Goal: Task Accomplishment & Management: Manage account settings

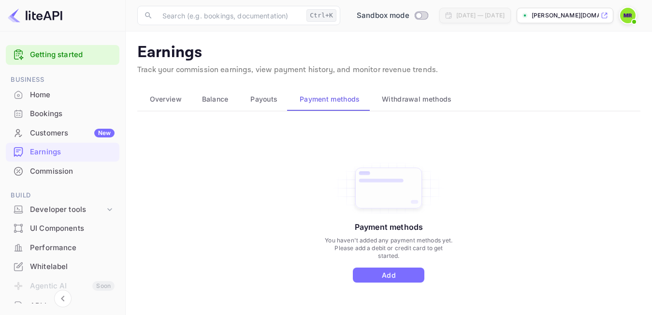
scroll to position [6, 0]
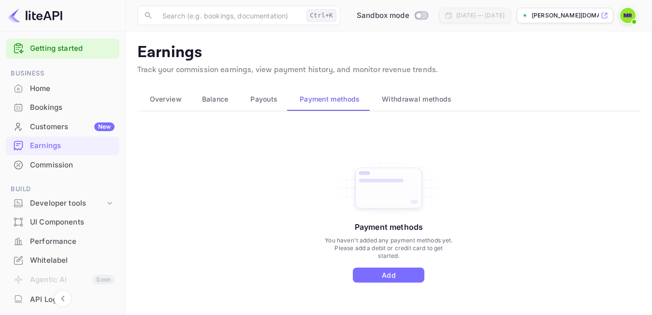
click at [255, 101] on span "Payouts" at bounding box center [263, 99] width 27 height 12
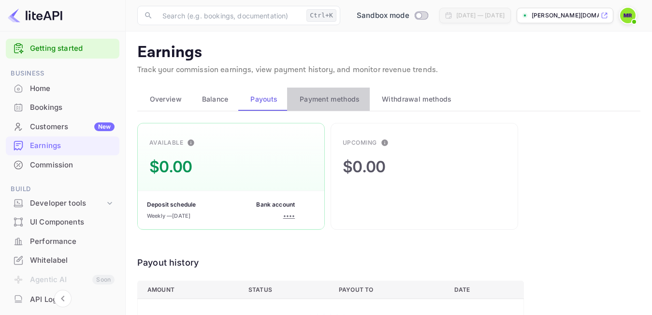
click at [324, 102] on span "Payment methods" at bounding box center [330, 99] width 60 height 12
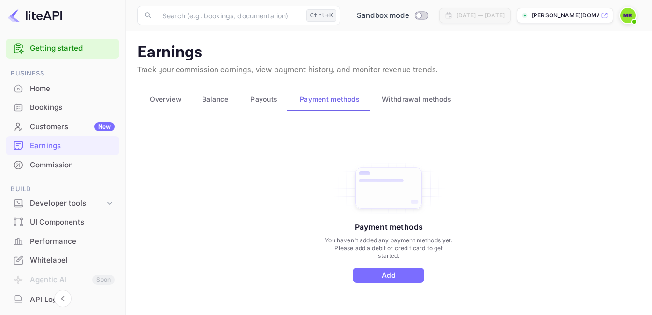
click at [51, 165] on div "Commission" at bounding box center [72, 165] width 85 height 11
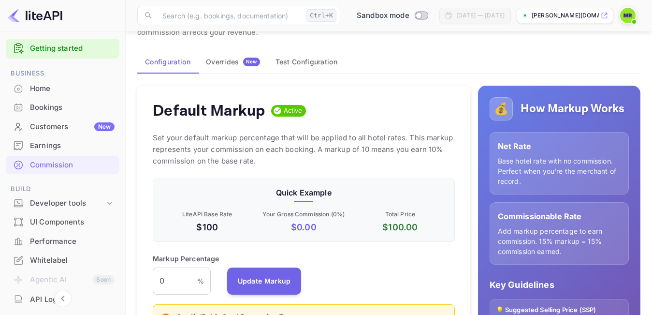
scroll to position [48, 0]
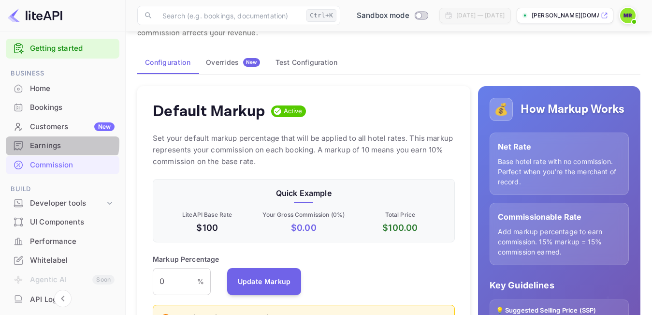
click at [53, 142] on div "Earnings" at bounding box center [72, 145] width 85 height 11
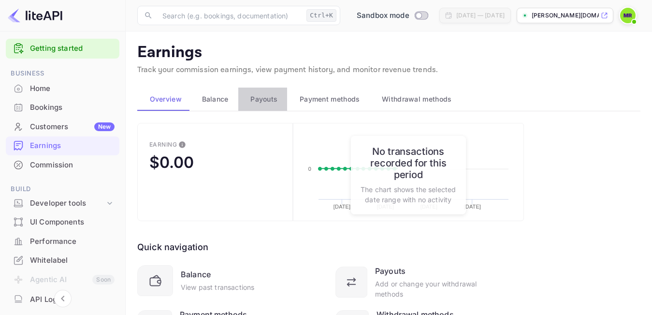
click at [259, 103] on span "Payouts" at bounding box center [263, 99] width 27 height 12
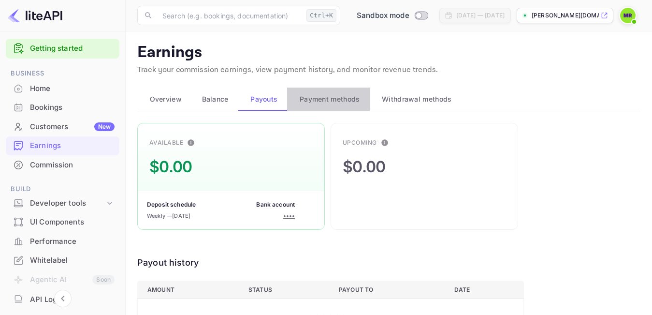
click at [337, 99] on span "Payment methods" at bounding box center [330, 99] width 60 height 12
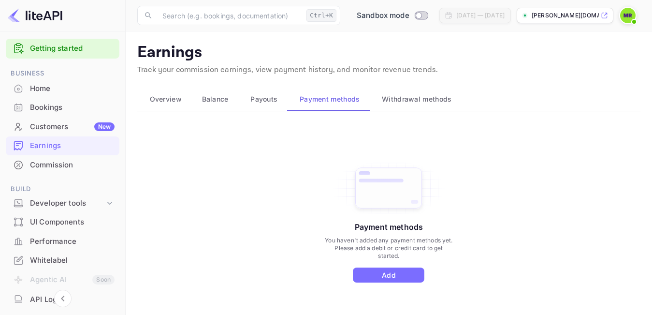
click at [422, 98] on span "Withdrawal methods" at bounding box center [417, 99] width 70 height 12
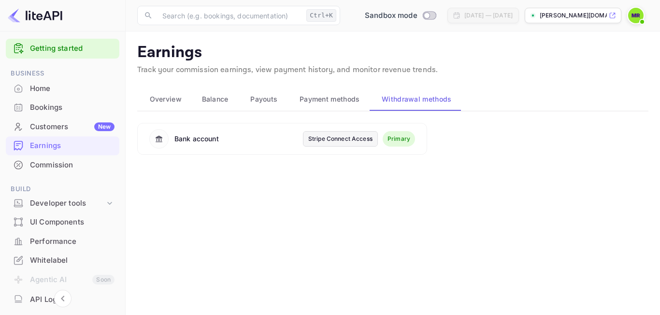
click at [310, 103] on span "Payment methods" at bounding box center [330, 99] width 60 height 12
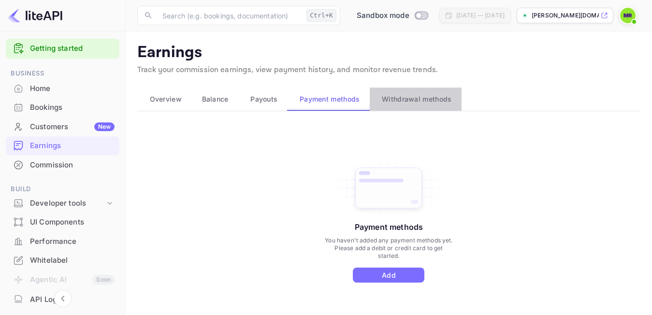
click at [429, 98] on span "Withdrawal methods" at bounding box center [417, 99] width 70 height 12
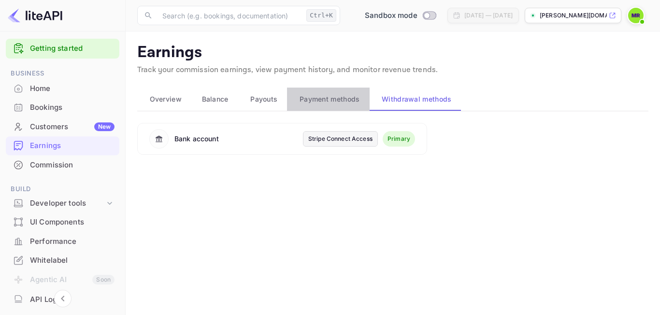
click at [317, 99] on span "Payment methods" at bounding box center [330, 99] width 60 height 12
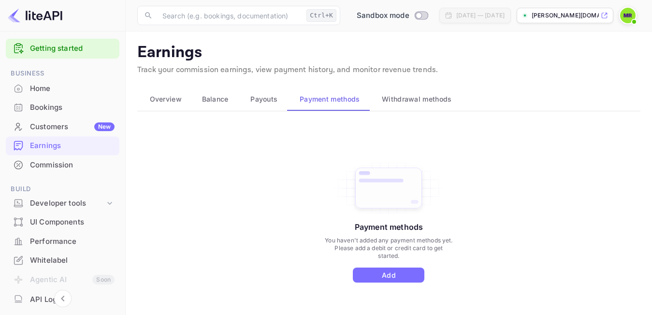
click at [49, 168] on div "Commission" at bounding box center [72, 165] width 85 height 11
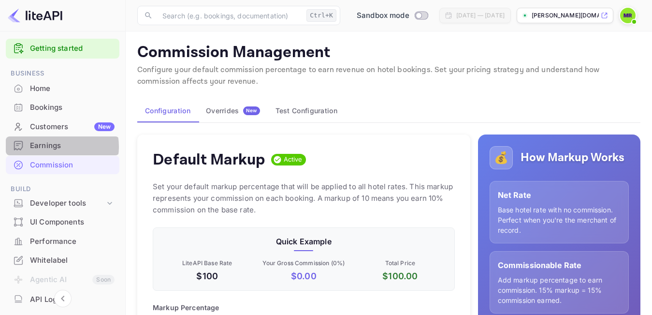
click at [56, 146] on div "Earnings" at bounding box center [72, 145] width 85 height 11
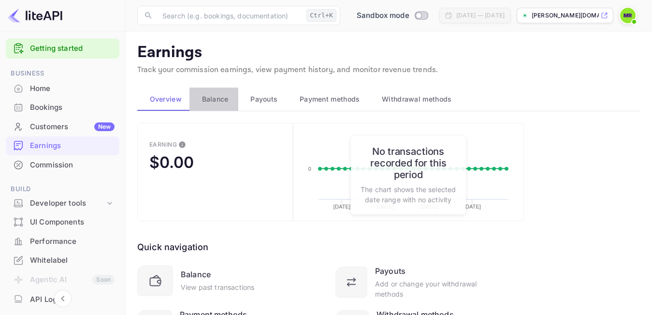
click at [218, 101] on span "Balance" at bounding box center [215, 99] width 27 height 12
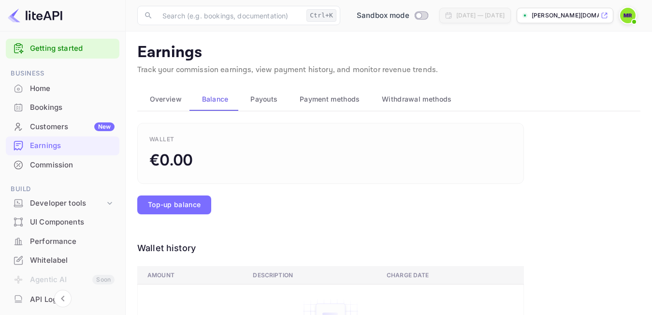
click at [269, 94] on span "Payouts" at bounding box center [263, 99] width 27 height 12
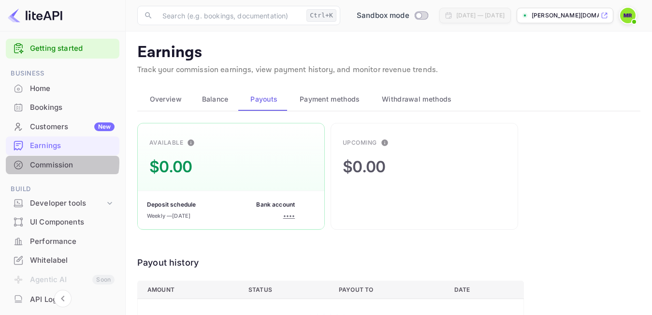
click at [60, 162] on div "Commission" at bounding box center [72, 165] width 85 height 11
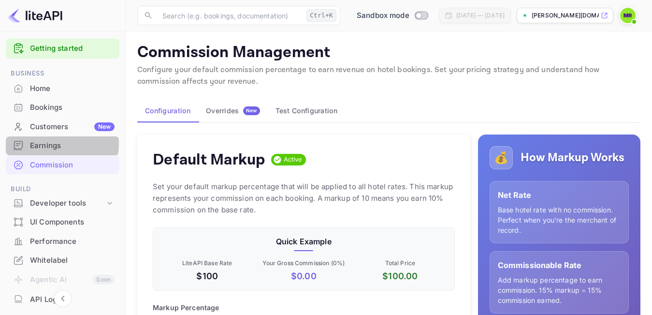
click at [43, 143] on div "Earnings" at bounding box center [72, 145] width 85 height 11
